Goal: Task Accomplishment & Management: Complete application form

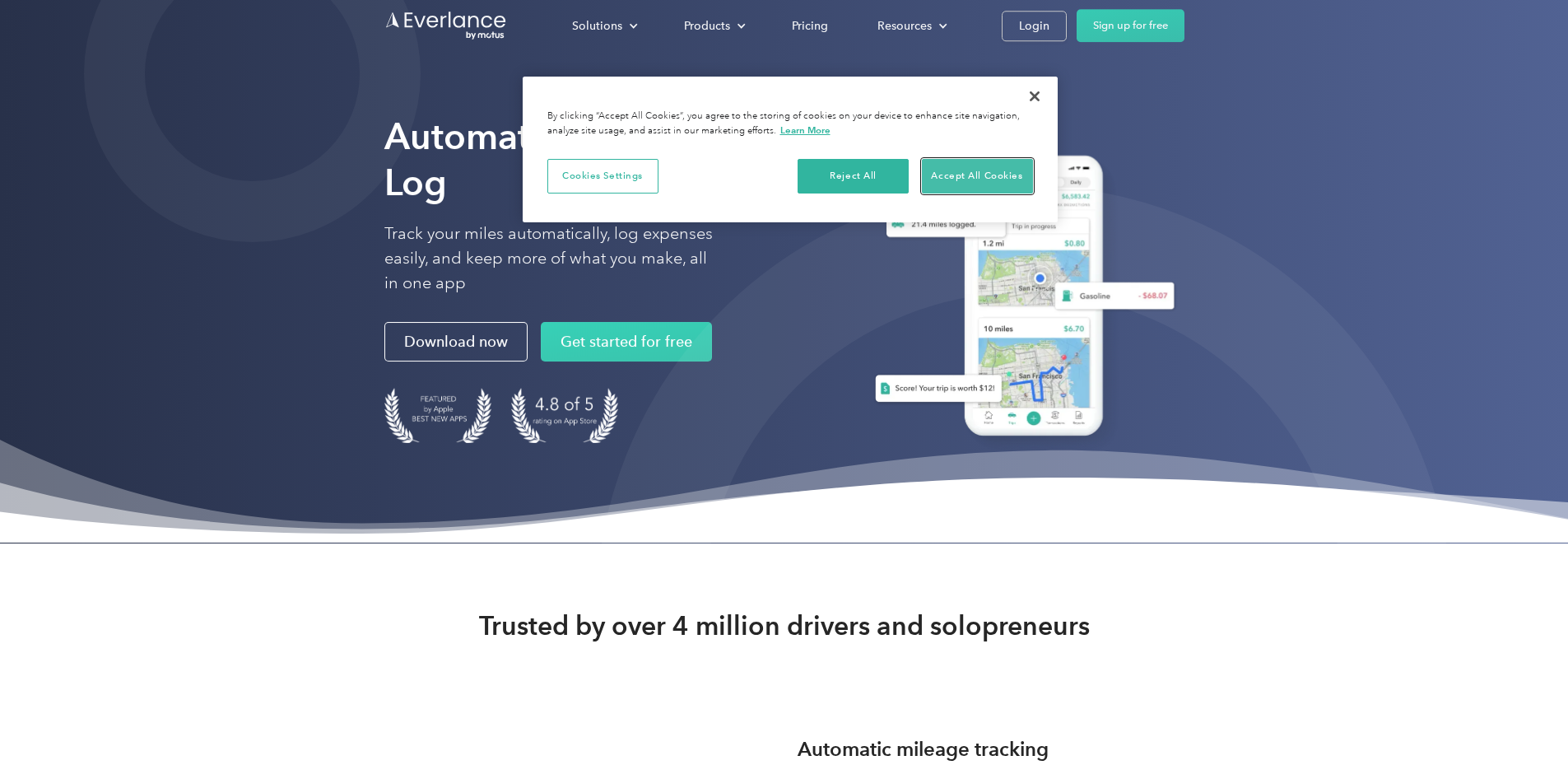
click at [990, 177] on button "Accept All Cookies" at bounding box center [978, 176] width 111 height 34
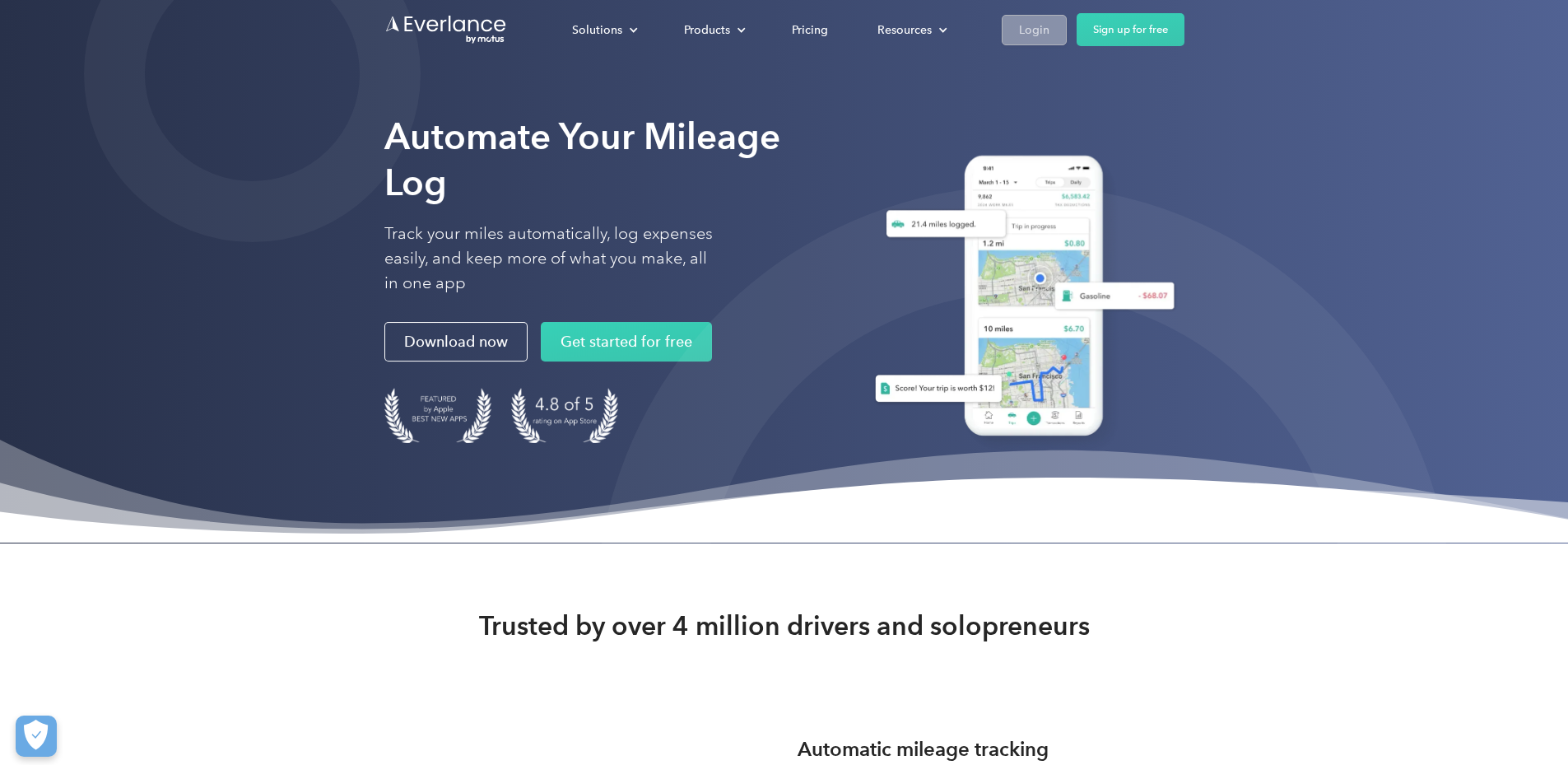
click at [1050, 22] on div "Login" at bounding box center [1034, 30] width 31 height 20
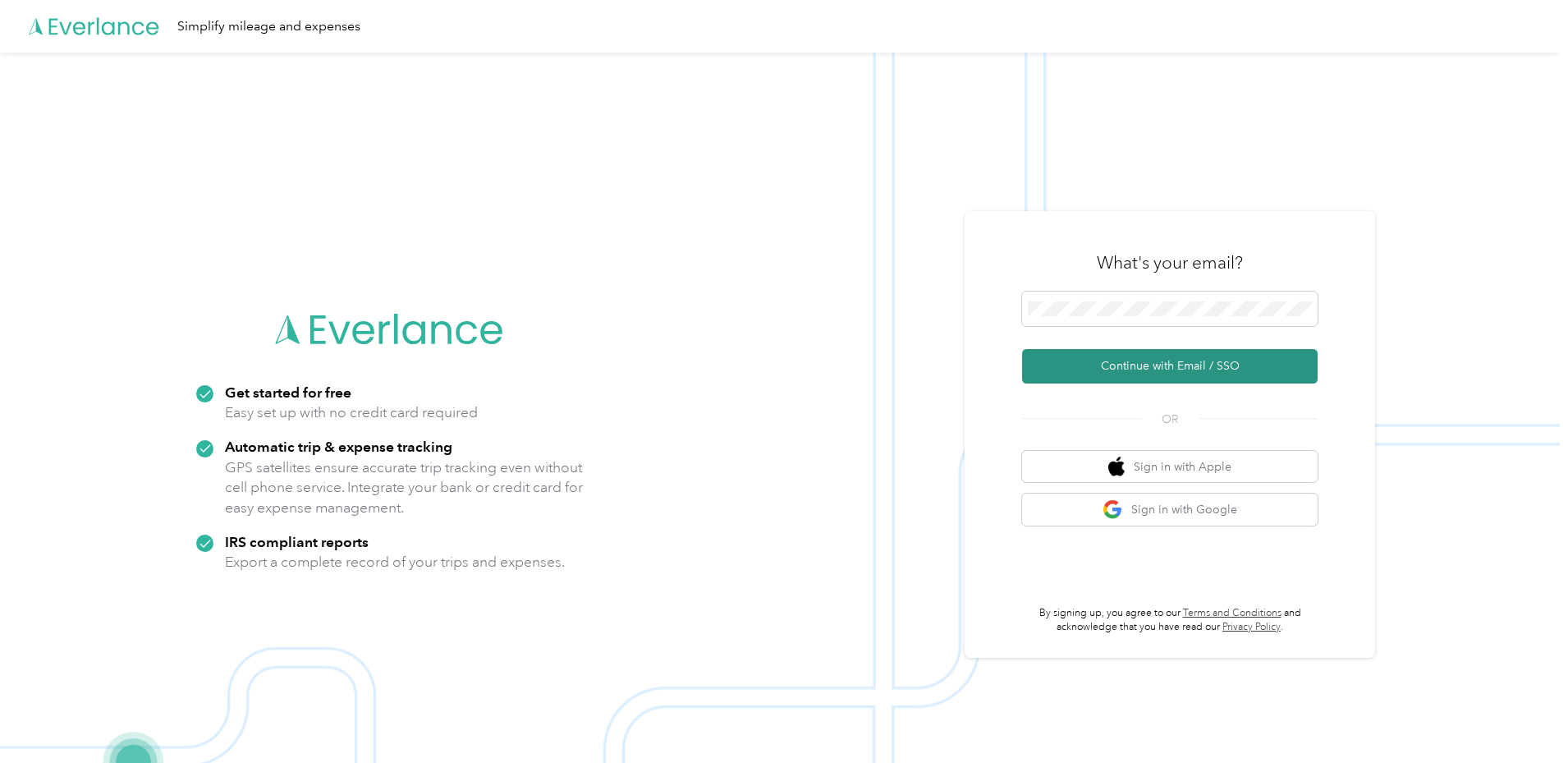
click at [1191, 366] on button "Continue with Email / SSO" at bounding box center [1169, 366] width 295 height 34
